Goal: Information Seeking & Learning: Check status

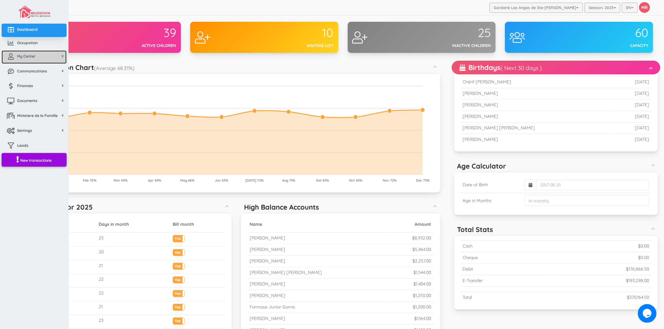
click at [33, 53] on link "My Center" at bounding box center [34, 56] width 65 height 13
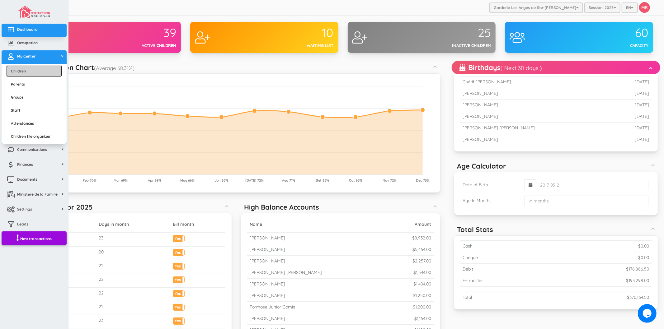
click at [33, 69] on link "Children" at bounding box center [34, 71] width 56 height 12
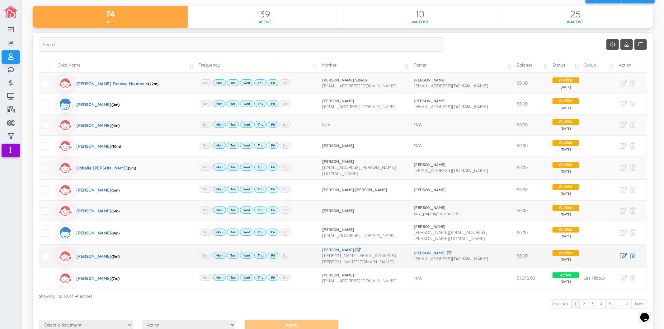
scroll to position [57, 0]
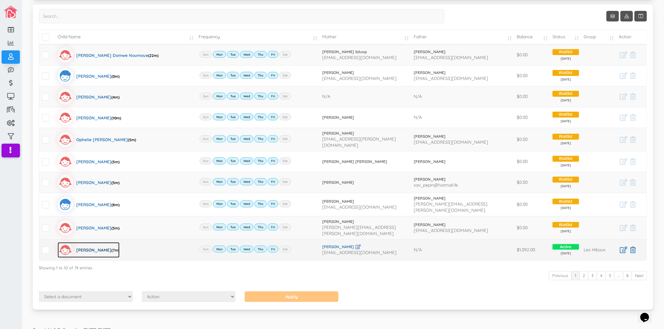
click at [101, 246] on div "Lyviah Leroux (7m)" at bounding box center [97, 250] width 43 height 16
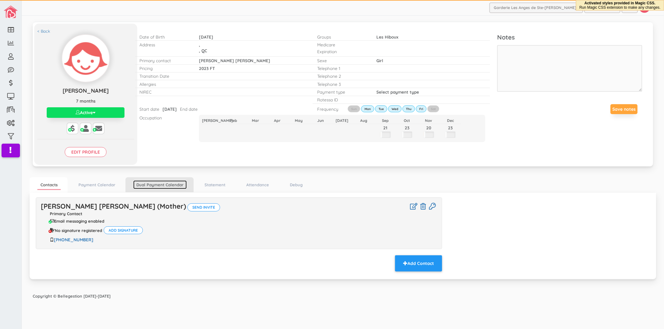
click at [147, 185] on link "Dual Payment Calendar" at bounding box center [160, 184] width 54 height 9
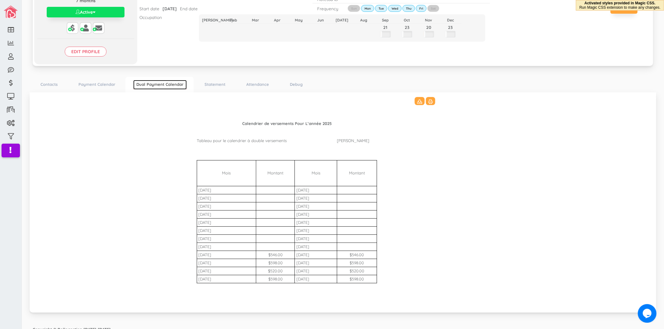
scroll to position [107, 0]
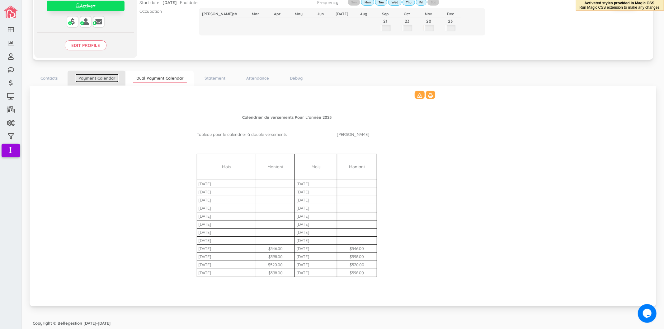
click at [95, 78] on link "Payment Calendar" at bounding box center [96, 78] width 43 height 9
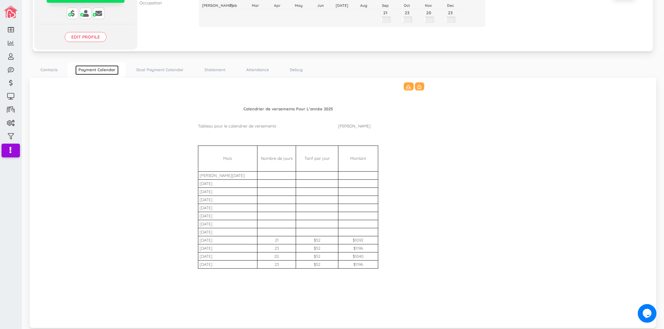
scroll to position [137, 0]
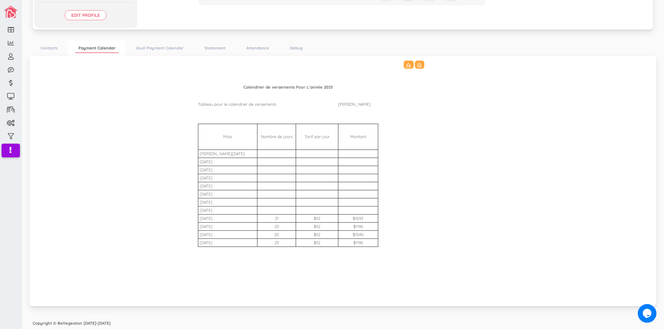
drag, startPoint x: 282, startPoint y: 218, endPoint x: 269, endPoint y: 219, distance: 12.5
click at [269, 219] on td "21" at bounding box center [276, 218] width 39 height 8
click at [370, 219] on td "$1092" at bounding box center [358, 218] width 40 height 8
drag, startPoint x: 363, startPoint y: 218, endPoint x: 349, endPoint y: 219, distance: 14.3
click at [349, 219] on td "$1092" at bounding box center [358, 218] width 40 height 8
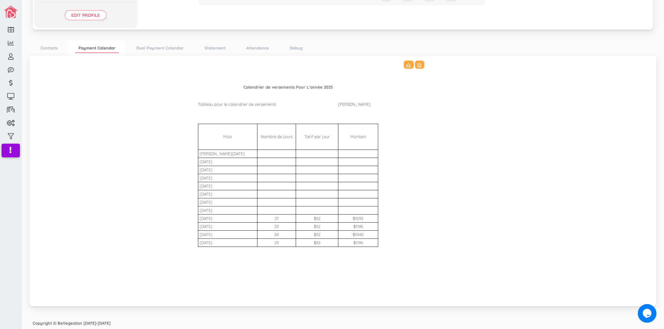
click at [359, 219] on td "$1092" at bounding box center [358, 218] width 40 height 8
drag, startPoint x: 281, startPoint y: 226, endPoint x: 266, endPoint y: 228, distance: 14.5
click at [266, 228] on td "23" at bounding box center [276, 227] width 39 height 8
drag, startPoint x: 365, startPoint y: 225, endPoint x: 351, endPoint y: 227, distance: 14.0
click at [351, 227] on td "$1196" at bounding box center [358, 227] width 40 height 8
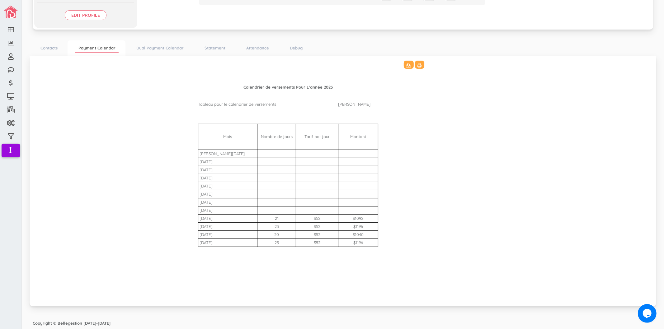
drag, startPoint x: 283, startPoint y: 235, endPoint x: 269, endPoint y: 237, distance: 13.8
click at [269, 237] on td "20" at bounding box center [276, 235] width 39 height 8
drag, startPoint x: 362, startPoint y: 235, endPoint x: 349, endPoint y: 235, distance: 13.1
click at [349, 235] on td "$1040" at bounding box center [358, 235] width 40 height 8
drag, startPoint x: 279, startPoint y: 243, endPoint x: 268, endPoint y: 245, distance: 11.3
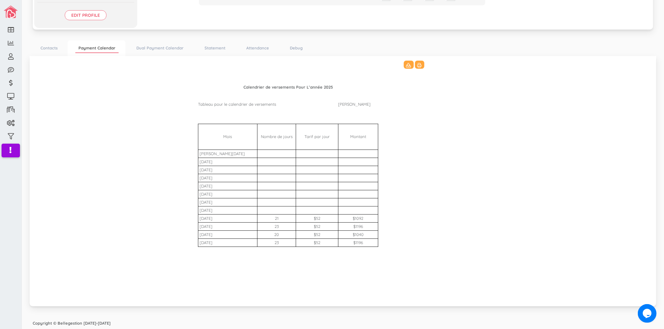
click at [268, 245] on td "23" at bounding box center [276, 243] width 39 height 8
drag, startPoint x: 362, startPoint y: 243, endPoint x: 346, endPoint y: 243, distance: 15.9
click at [346, 243] on td "$1196" at bounding box center [358, 243] width 40 height 8
click at [274, 147] on td "Nombre de jours" at bounding box center [276, 137] width 39 height 26
click at [177, 180] on Bharat\(2\)_3511 "Calendrier de versements Pour L’année 2025 Tableau pour le calendrier de versem…" at bounding box center [343, 181] width 614 height 240
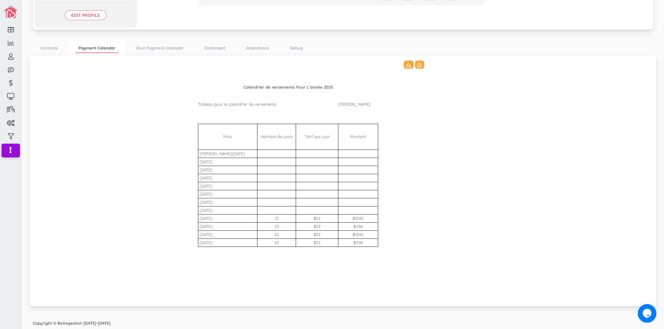
click at [452, 278] on table "Calendrier de versements Pour L’année 2025 Tableau pour le calendrier de versem…" at bounding box center [343, 181] width 293 height 240
